Goal: Task Accomplishment & Management: Use online tool/utility

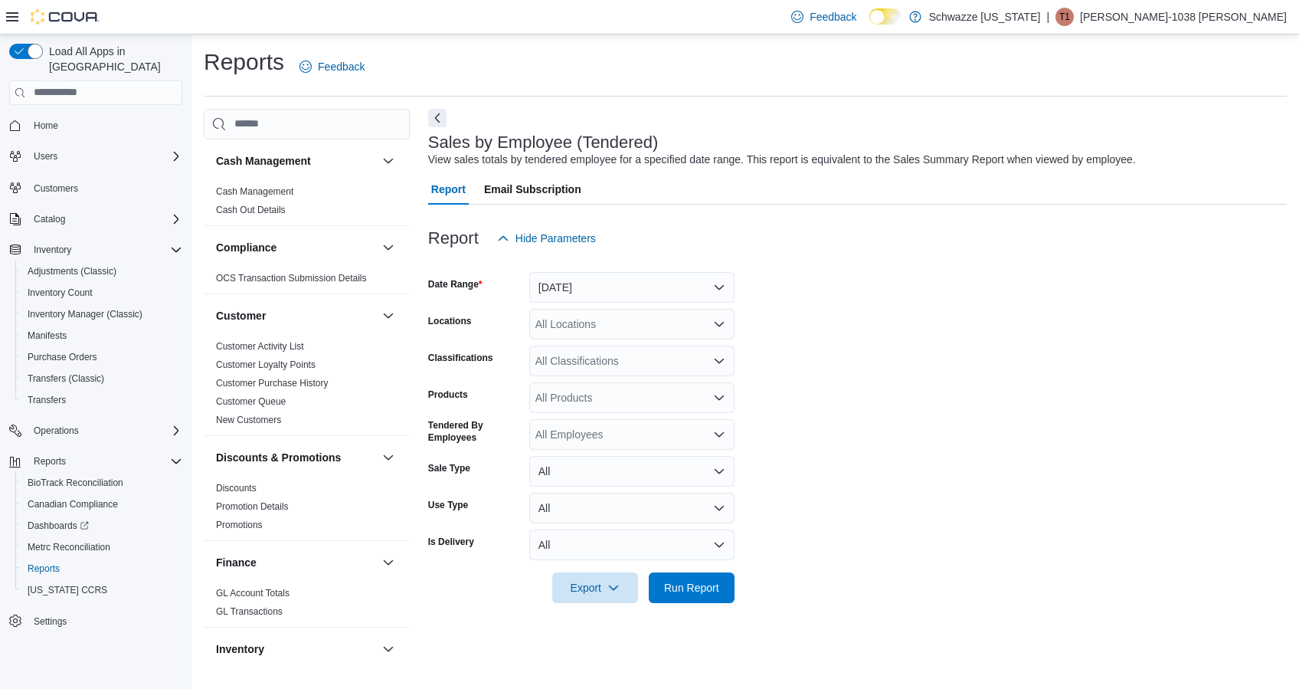
click at [619, 326] on div "All Locations" at bounding box center [631, 324] width 205 height 31
click at [637, 280] on button "[DATE]" at bounding box center [631, 287] width 205 height 31
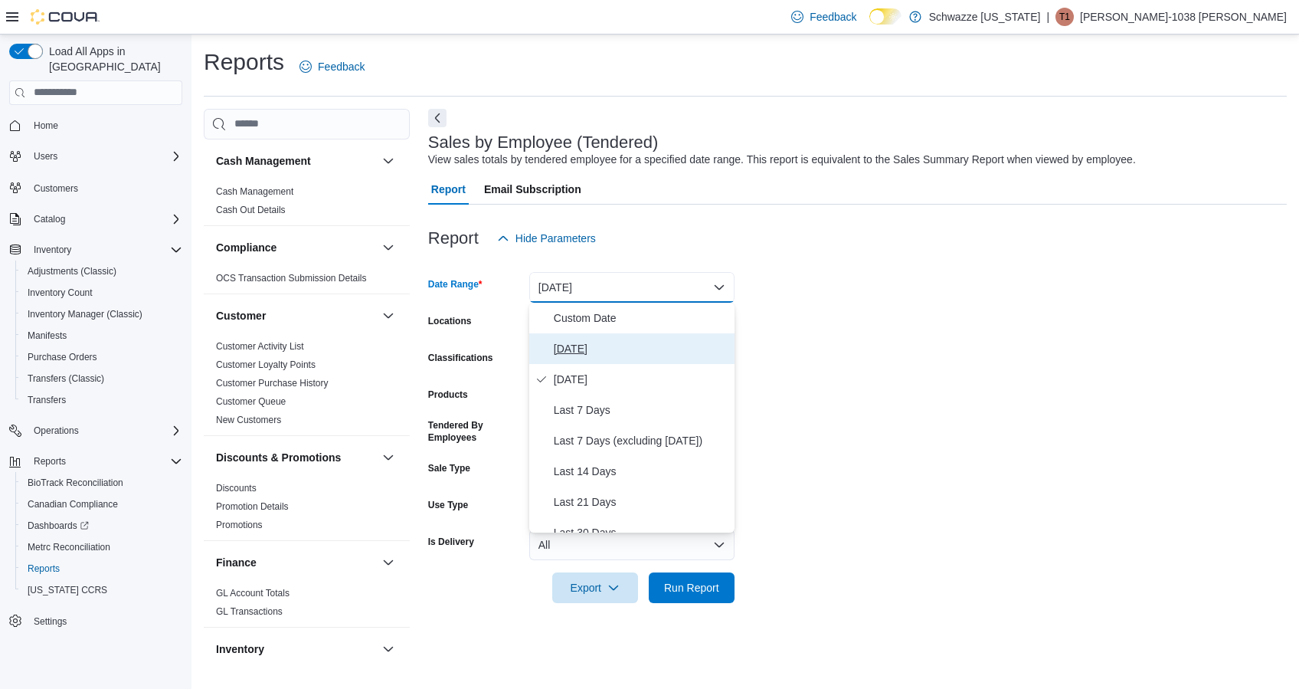
click at [622, 337] on button "[DATE]" at bounding box center [631, 348] width 205 height 31
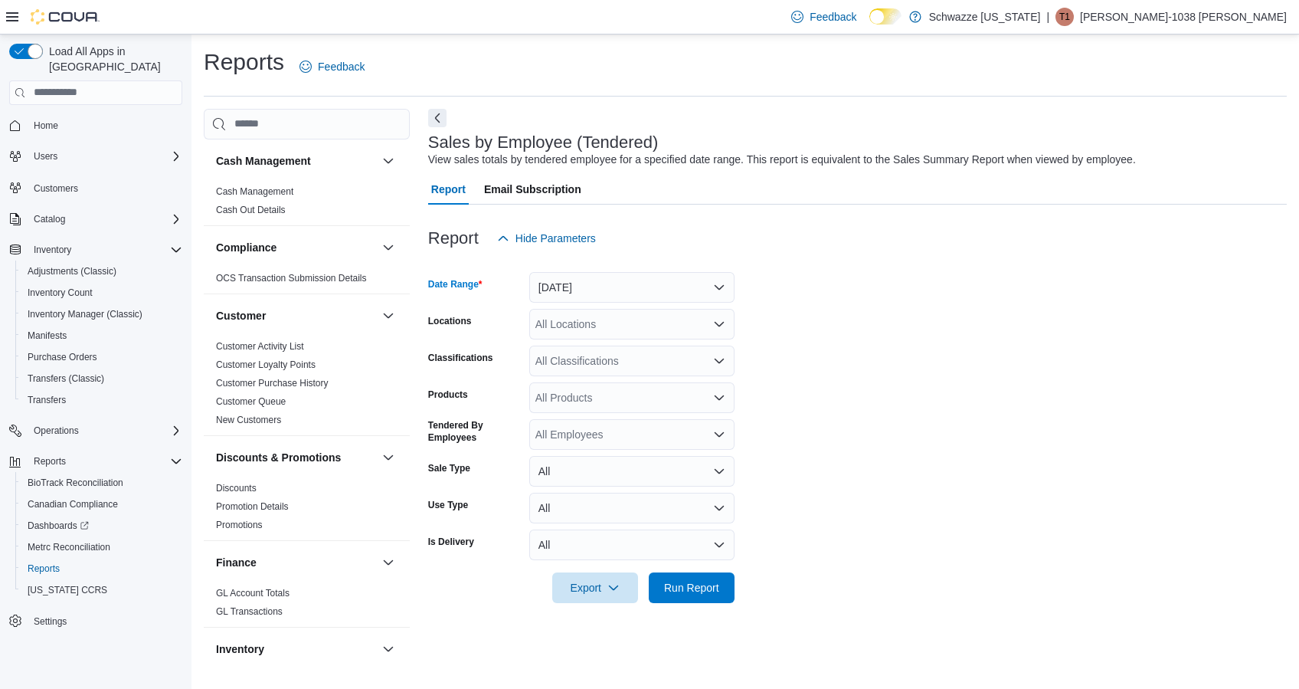
click at [617, 334] on div "All Locations" at bounding box center [631, 324] width 205 height 31
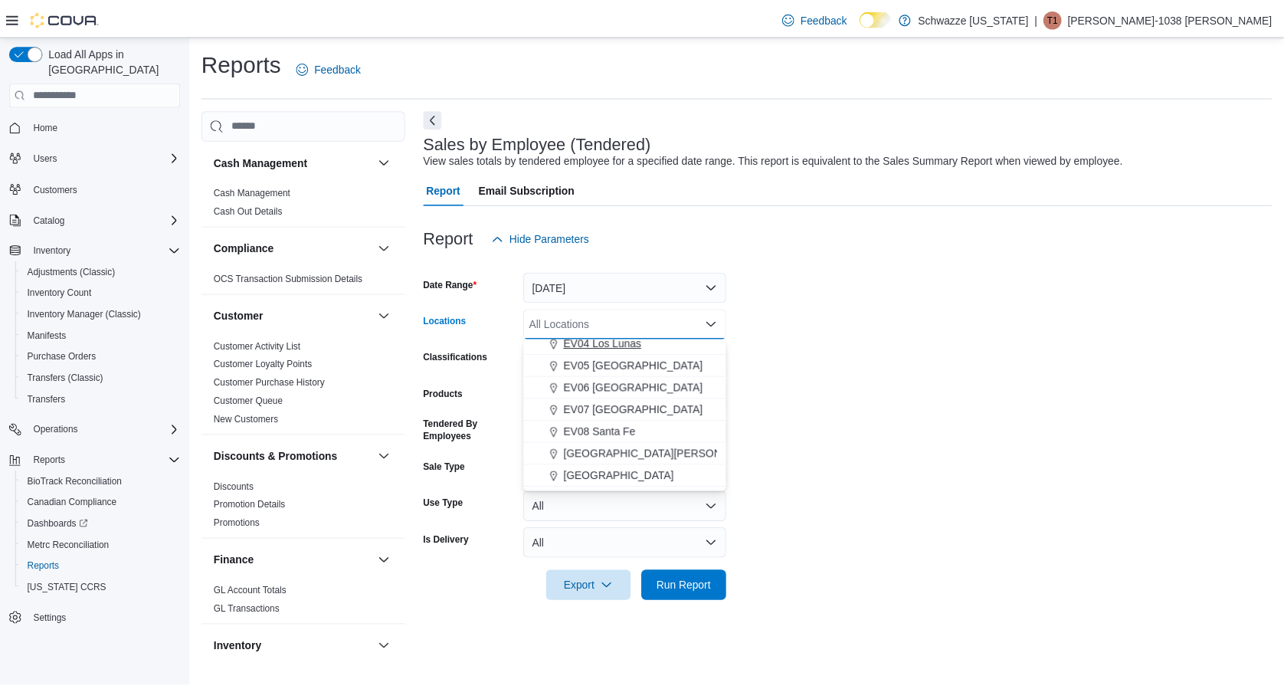
scroll to position [123, 0]
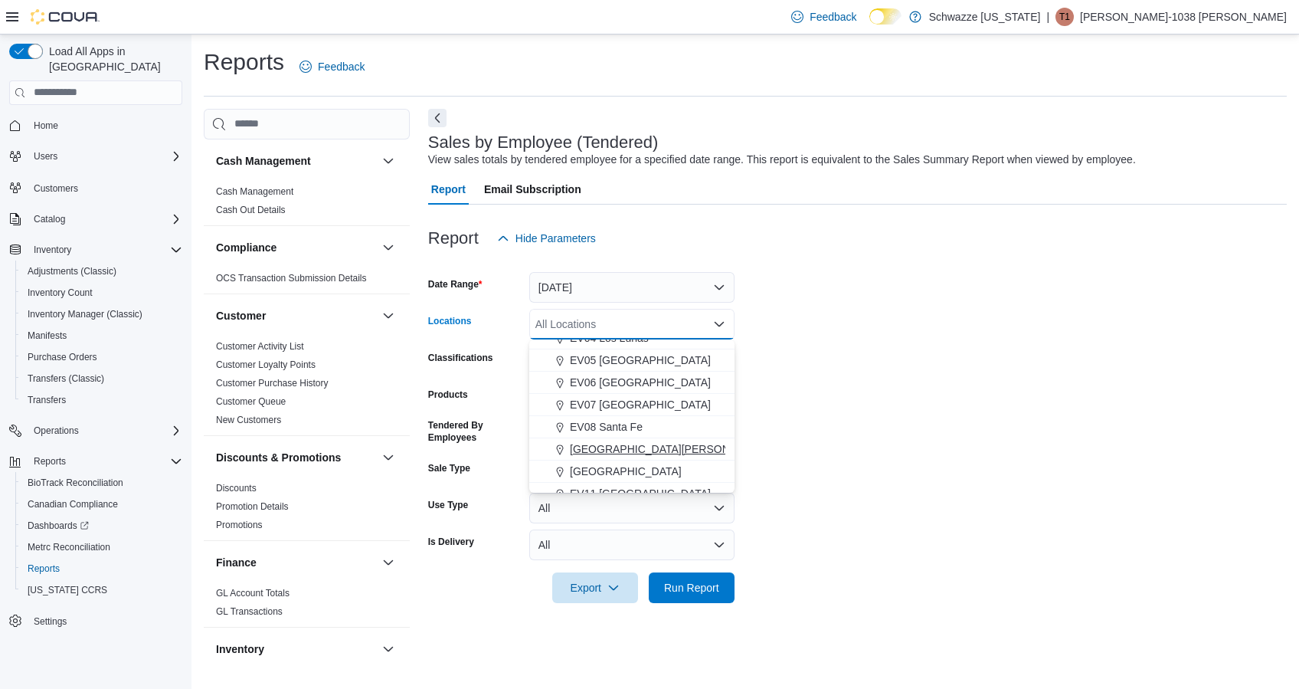
click at [646, 447] on span "[GEOGRAPHIC_DATA][PERSON_NAME]" at bounding box center [670, 448] width 200 height 15
click at [769, 435] on form "Date Range [DATE] Locations [GEOGRAPHIC_DATA][PERSON_NAME] Combo box. Selected.…" at bounding box center [857, 428] width 859 height 349
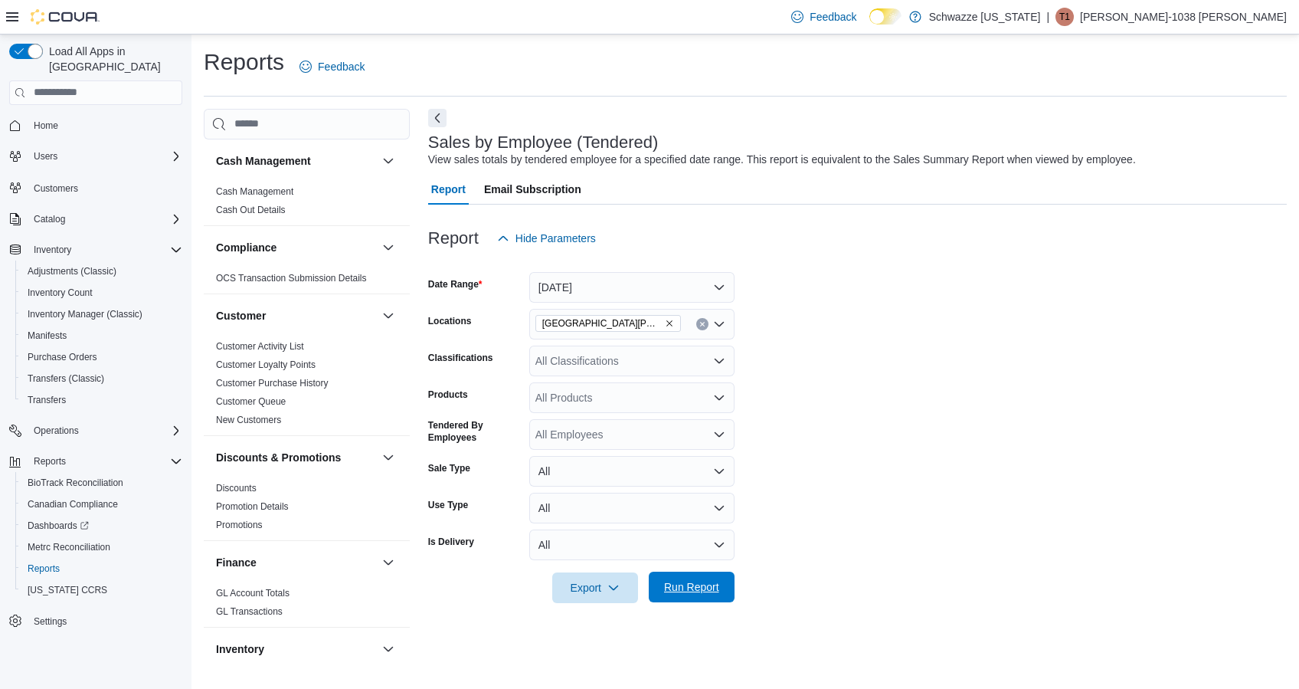
click at [682, 579] on span "Run Report" at bounding box center [691, 586] width 67 height 31
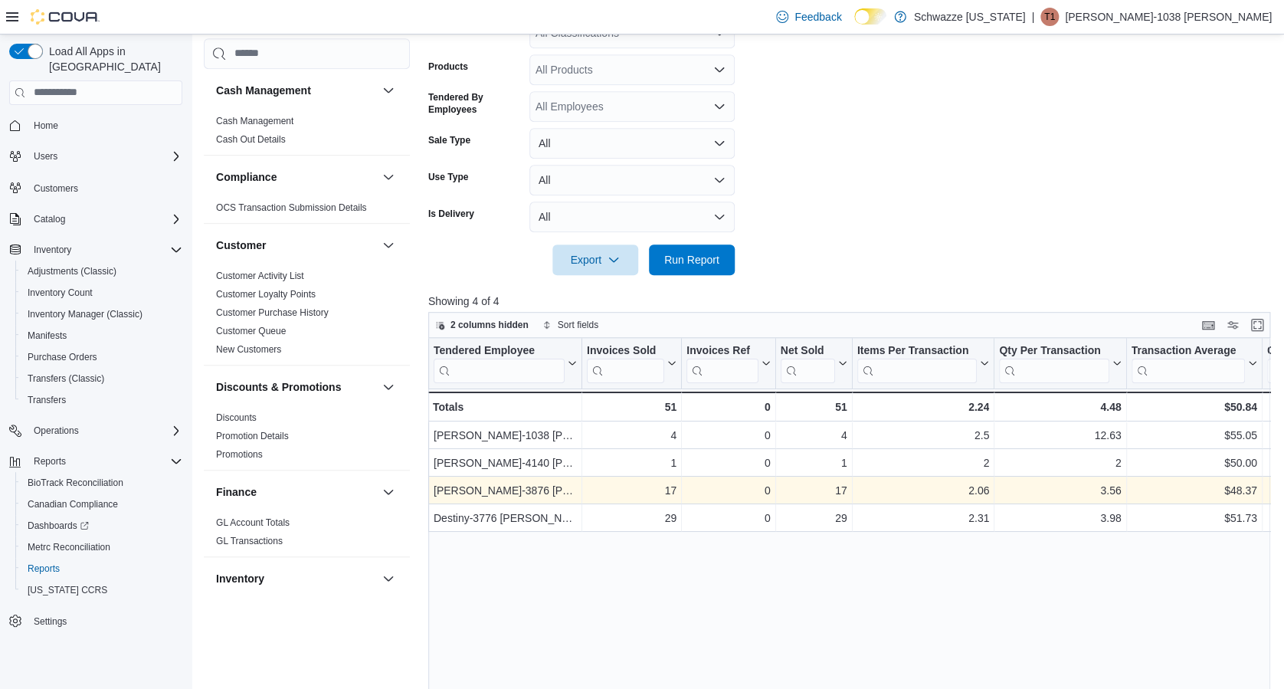
scroll to position [332, 0]
